Goal: Task Accomplishment & Management: Complete application form

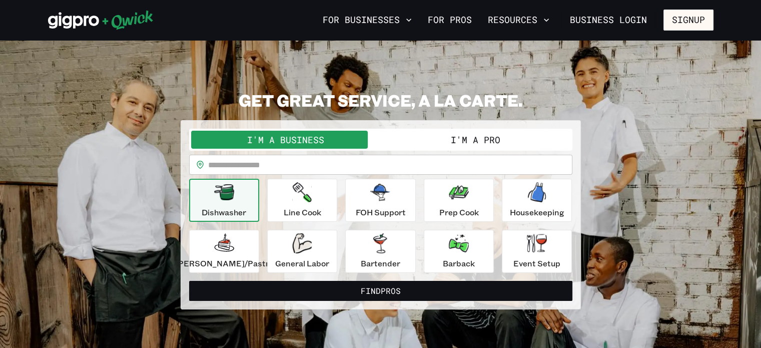
click at [438, 146] on button "I'm a Pro" at bounding box center [476, 140] width 190 height 18
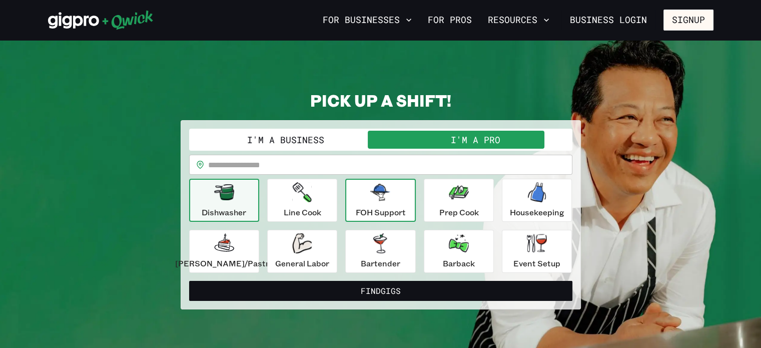
click at [384, 202] on div "FOH Support" at bounding box center [380, 200] width 50 height 36
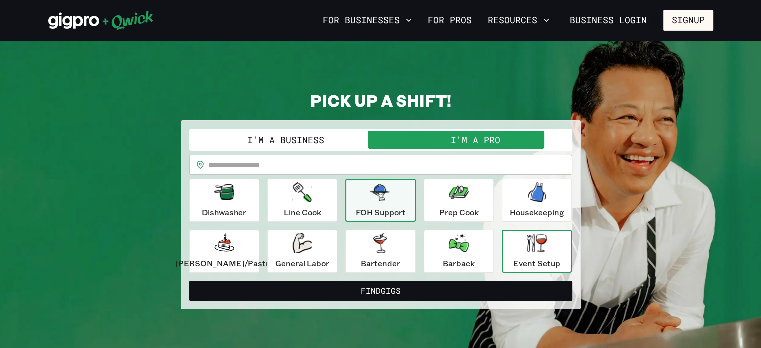
click at [544, 257] on p "Event Setup" at bounding box center [536, 263] width 47 height 12
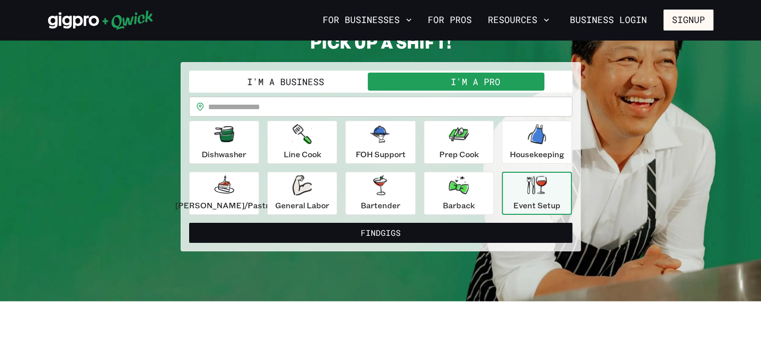
scroll to position [50, 0]
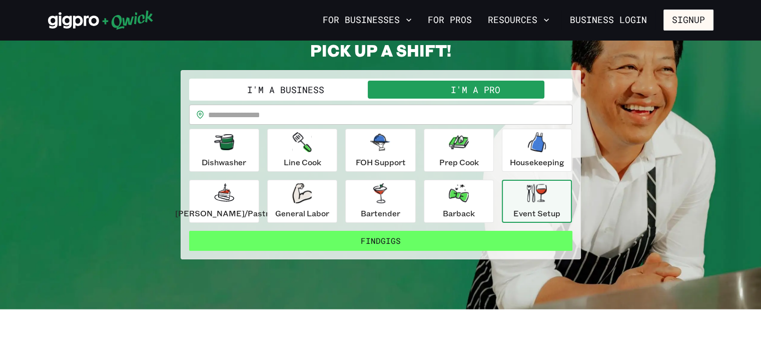
click at [420, 243] on button "Find Gigs" at bounding box center [380, 241] width 383 height 20
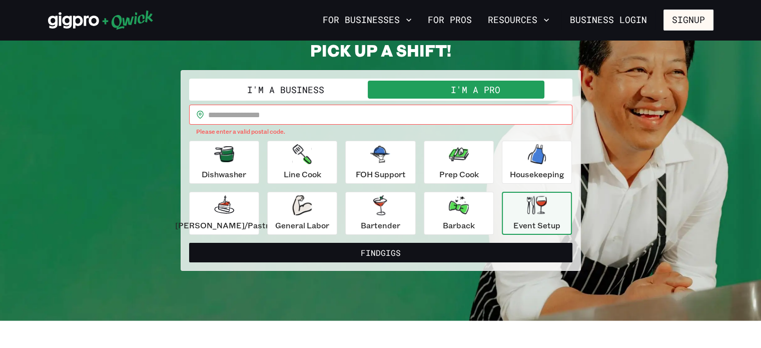
click at [255, 116] on input "text" at bounding box center [390, 115] width 364 height 20
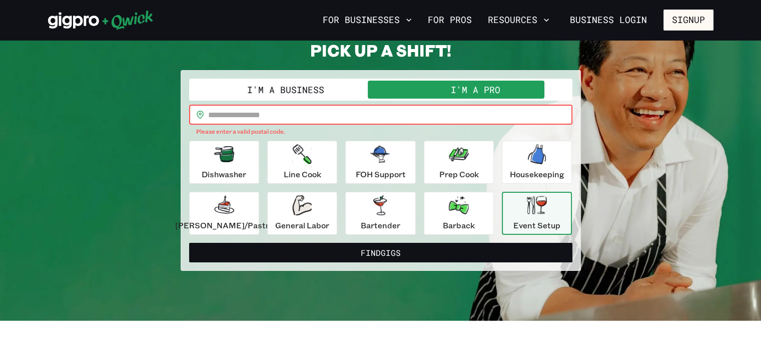
type input "*****"
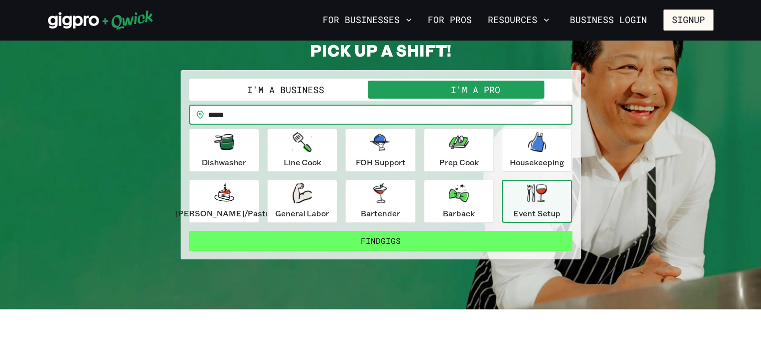
click at [376, 239] on button "Find Gigs" at bounding box center [380, 241] width 383 height 20
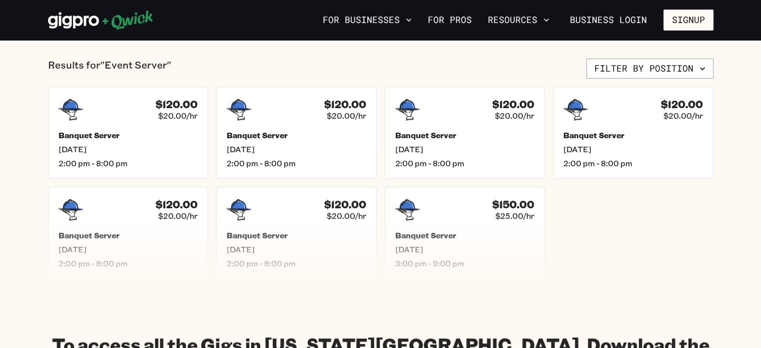
scroll to position [250, 0]
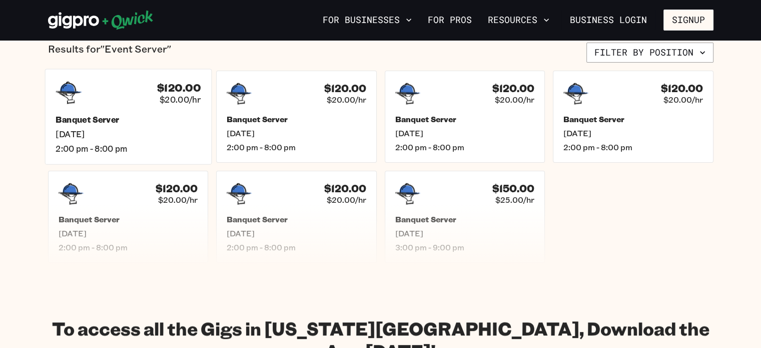
click at [124, 126] on div "Banquet Server [DATE] 2:00 pm - 8:00 pm" at bounding box center [128, 134] width 145 height 40
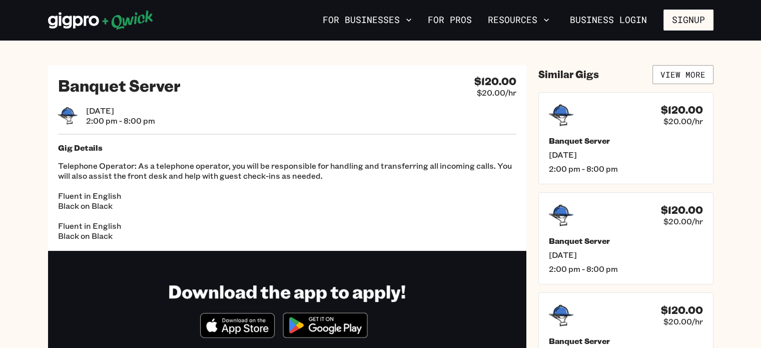
scroll to position [250, 0]
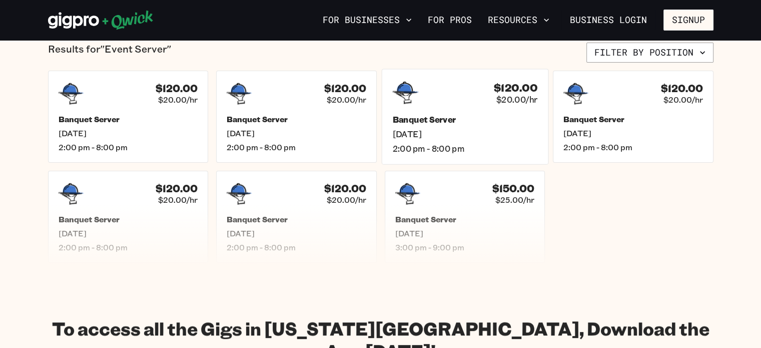
click at [476, 126] on div "Banquet Server [DATE] 2:00 pm - 8:00 pm" at bounding box center [464, 134] width 145 height 40
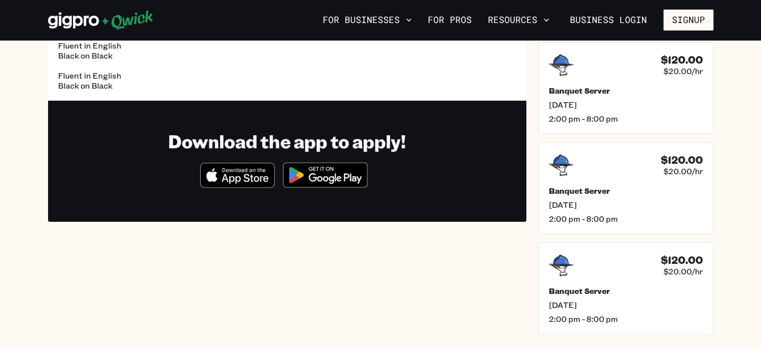
scroll to position [100, 0]
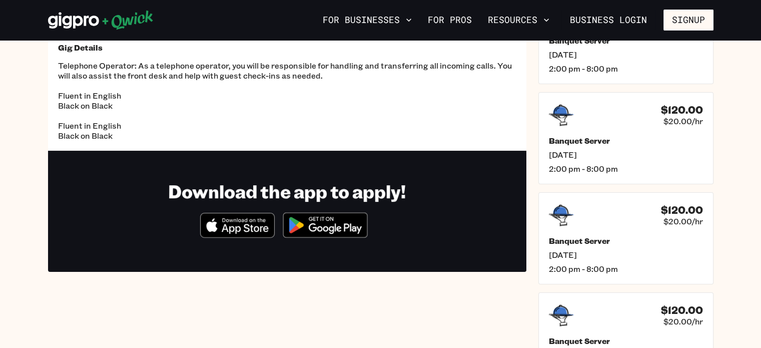
scroll to position [250, 0]
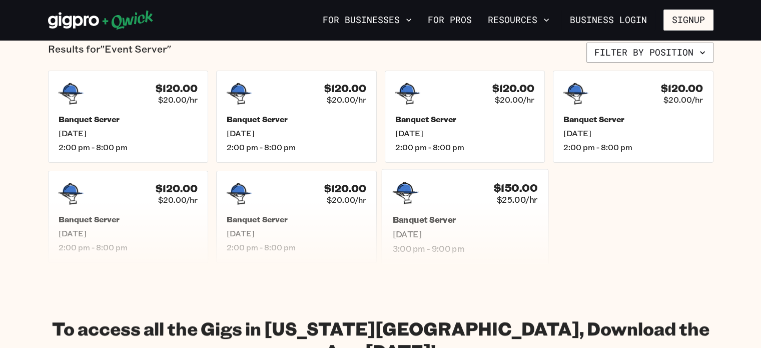
click at [438, 202] on div "$150.00 $25.00/hr" at bounding box center [464, 193] width 145 height 26
